Goal: Task Accomplishment & Management: Use online tool/utility

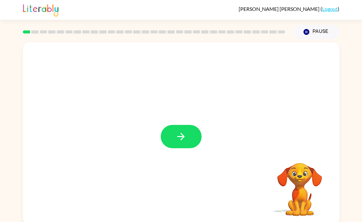
click at [179, 134] on icon "button" at bounding box center [180, 136] width 11 height 11
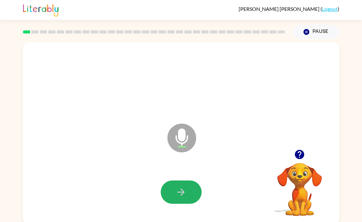
click at [183, 193] on icon "button" at bounding box center [180, 191] width 7 height 7
click at [184, 195] on icon "button" at bounding box center [180, 191] width 11 height 11
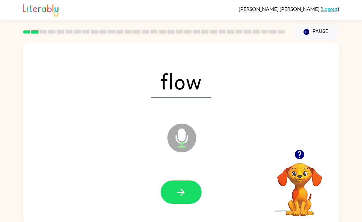
click at [186, 196] on icon "button" at bounding box center [180, 191] width 11 height 11
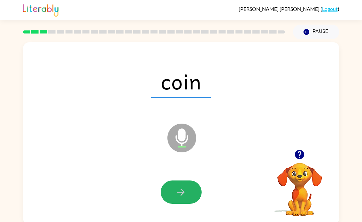
click at [182, 196] on icon "button" at bounding box center [180, 191] width 11 height 11
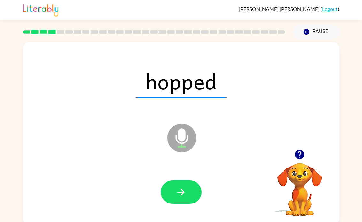
click at [178, 203] on button "button" at bounding box center [181, 191] width 41 height 23
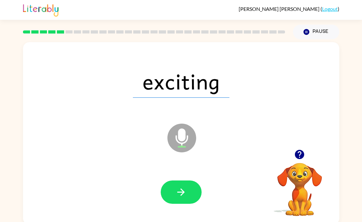
click at [176, 195] on icon "button" at bounding box center [180, 191] width 11 height 11
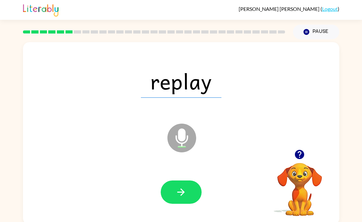
click at [178, 192] on icon "button" at bounding box center [180, 191] width 7 height 7
click at [176, 200] on button "button" at bounding box center [181, 191] width 41 height 23
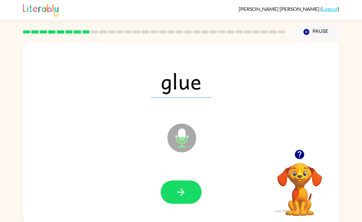
click at [177, 192] on icon "button" at bounding box center [180, 191] width 11 height 11
click at [174, 191] on button "button" at bounding box center [181, 191] width 41 height 23
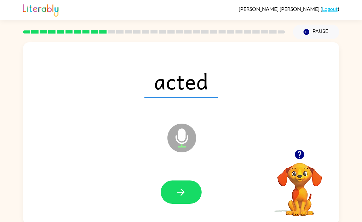
click at [176, 194] on icon "button" at bounding box center [180, 191] width 11 height 11
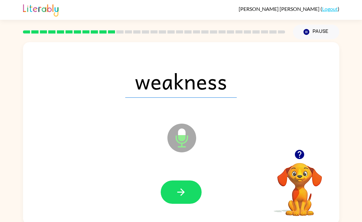
click at [176, 189] on icon "button" at bounding box center [180, 191] width 11 height 11
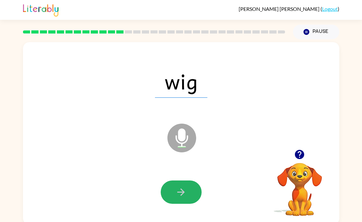
click at [179, 190] on icon "button" at bounding box center [180, 191] width 11 height 11
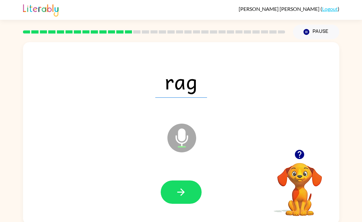
click at [184, 191] on icon "button" at bounding box center [180, 191] width 11 height 11
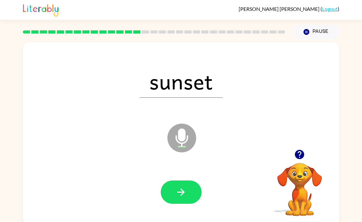
click at [178, 200] on button "button" at bounding box center [181, 191] width 41 height 23
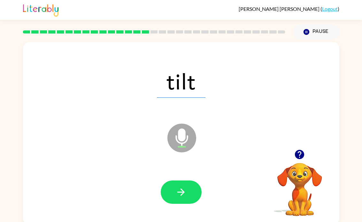
click at [177, 199] on button "button" at bounding box center [181, 191] width 41 height 23
click at [185, 186] on button "button" at bounding box center [181, 191] width 41 height 23
click at [178, 194] on icon "button" at bounding box center [180, 191] width 11 height 11
click at [182, 204] on button "button" at bounding box center [181, 191] width 41 height 23
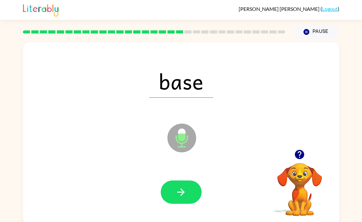
click at [183, 191] on icon "button" at bounding box center [180, 191] width 7 height 7
click at [184, 193] on icon "button" at bounding box center [180, 191] width 11 height 11
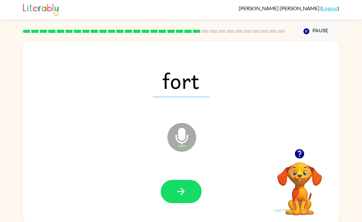
scroll to position [3, 0]
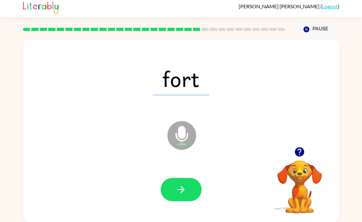
click at [189, 191] on button "button" at bounding box center [181, 189] width 41 height 23
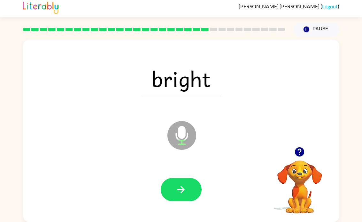
click at [174, 186] on button "button" at bounding box center [181, 189] width 41 height 23
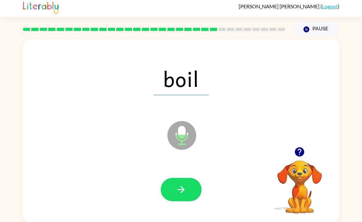
click at [177, 198] on button "button" at bounding box center [181, 189] width 41 height 23
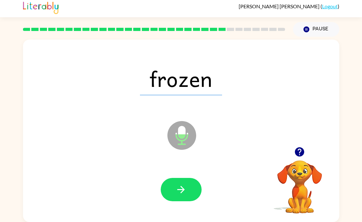
click at [180, 183] on button "button" at bounding box center [181, 189] width 41 height 23
click at [178, 182] on button "button" at bounding box center [181, 189] width 41 height 23
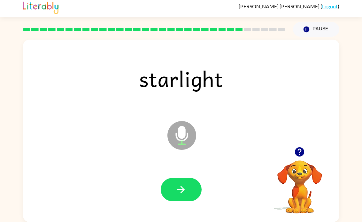
click at [175, 188] on button "button" at bounding box center [181, 189] width 41 height 23
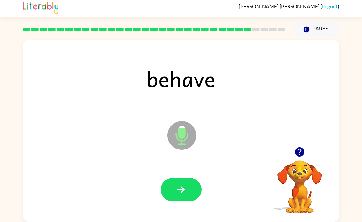
click at [176, 194] on icon "button" at bounding box center [180, 189] width 11 height 11
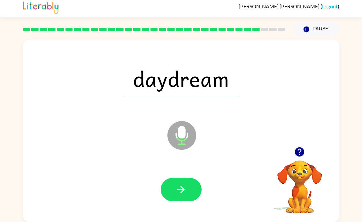
click at [173, 199] on button "button" at bounding box center [181, 189] width 41 height 23
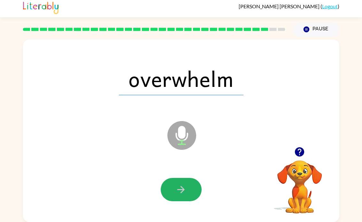
click at [182, 193] on icon "button" at bounding box center [180, 189] width 11 height 11
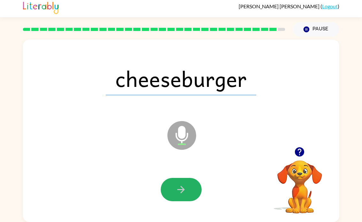
click at [184, 194] on icon "button" at bounding box center [180, 189] width 11 height 11
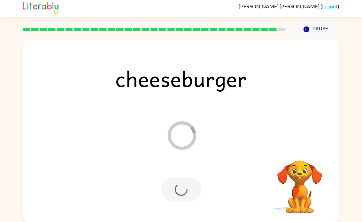
scroll to position [0, 0]
